Goal: Navigation & Orientation: Understand site structure

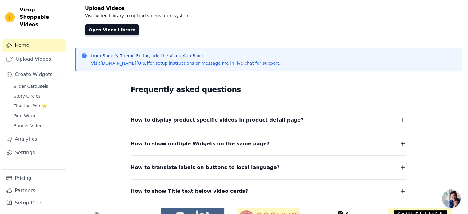
scroll to position [31, 0]
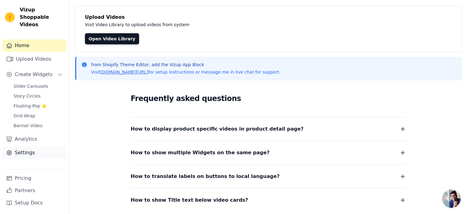
click at [26, 147] on link "Settings" at bounding box center [34, 153] width 64 height 12
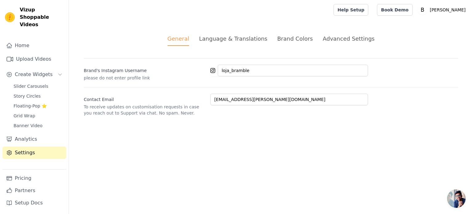
click at [333, 38] on div "Advanced Settings" at bounding box center [349, 38] width 52 height 8
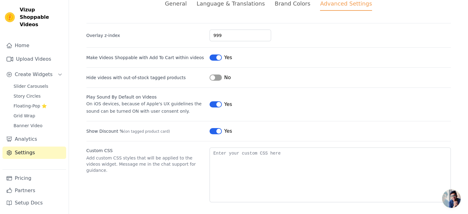
scroll to position [37, 0]
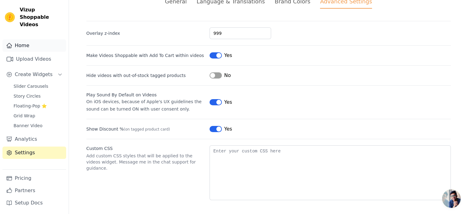
click at [25, 39] on link "Home" at bounding box center [34, 45] width 64 height 12
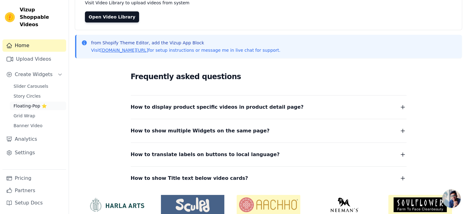
scroll to position [79, 0]
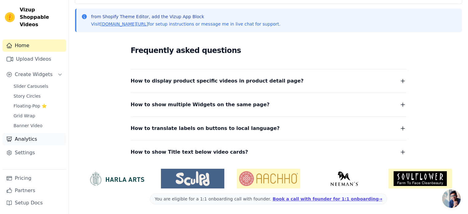
click at [30, 135] on link "Analytics" at bounding box center [34, 139] width 64 height 12
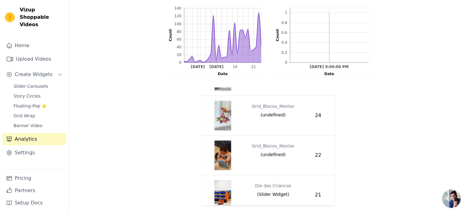
scroll to position [369, 0]
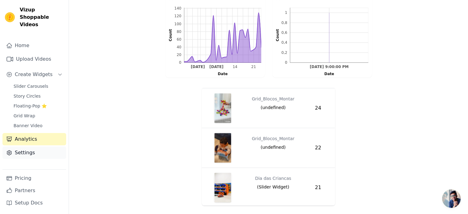
click at [23, 147] on link "Settings" at bounding box center [34, 153] width 64 height 12
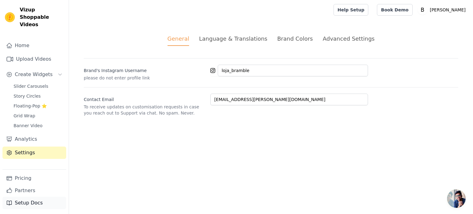
click at [30, 202] on link "Setup Docs" at bounding box center [34, 203] width 64 height 12
